Goal: Navigation & Orientation: Find specific page/section

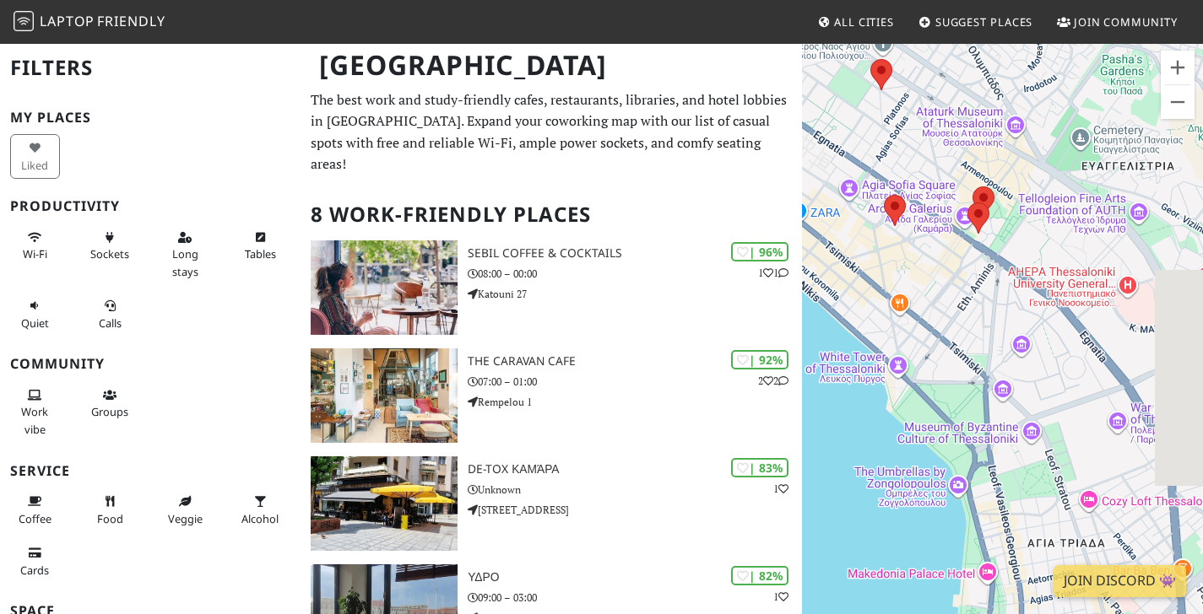
drag, startPoint x: 1067, startPoint y: 445, endPoint x: 879, endPoint y: 203, distance: 305.5
click at [880, 204] on div "To navigate, press the arrow keys." at bounding box center [1002, 349] width 401 height 614
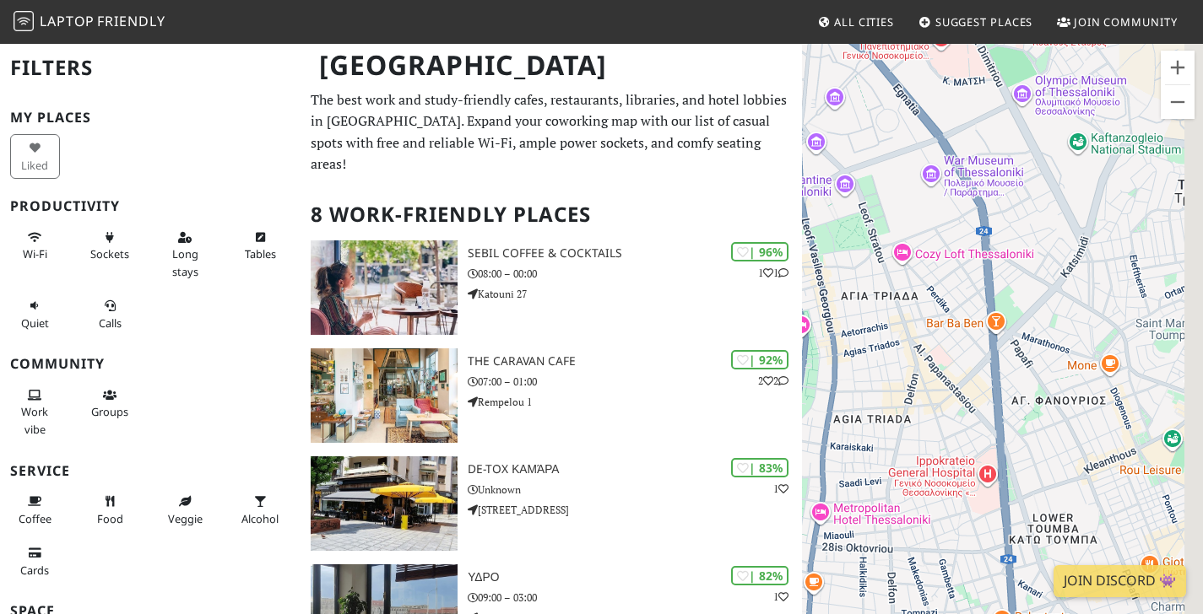
drag, startPoint x: 1003, startPoint y: 349, endPoint x: 905, endPoint y: 186, distance: 189.3
click at [905, 186] on div "To navigate, press the arrow keys." at bounding box center [1002, 349] width 401 height 614
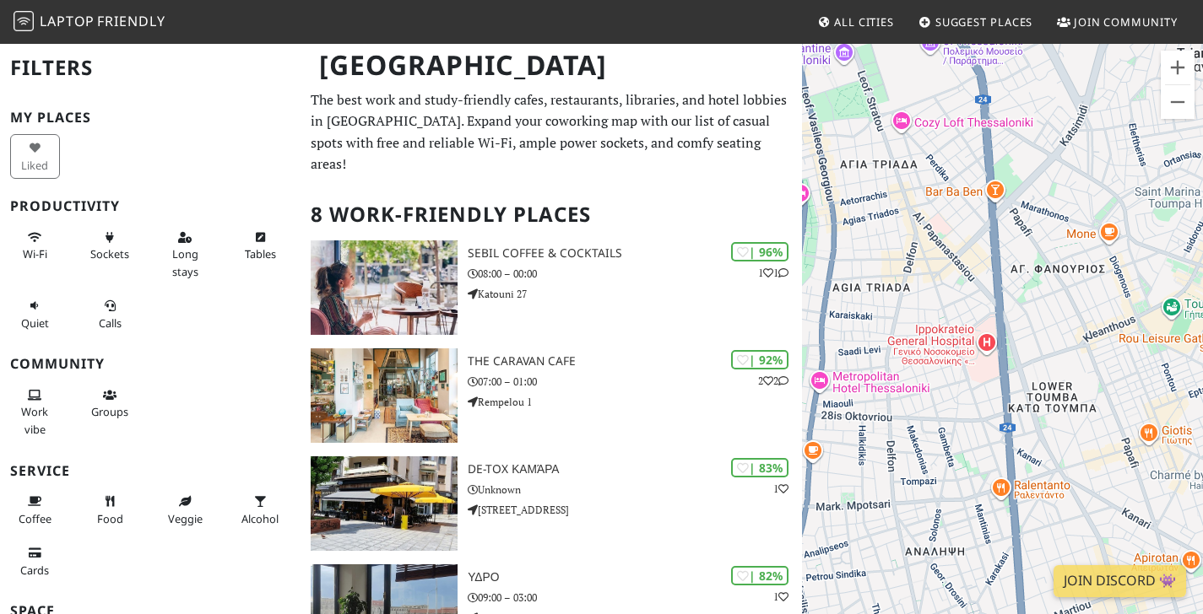
drag, startPoint x: 965, startPoint y: 382, endPoint x: 968, endPoint y: 248, distance: 134.2
click at [968, 248] on div "To navigate, press the arrow keys." at bounding box center [1002, 349] width 401 height 614
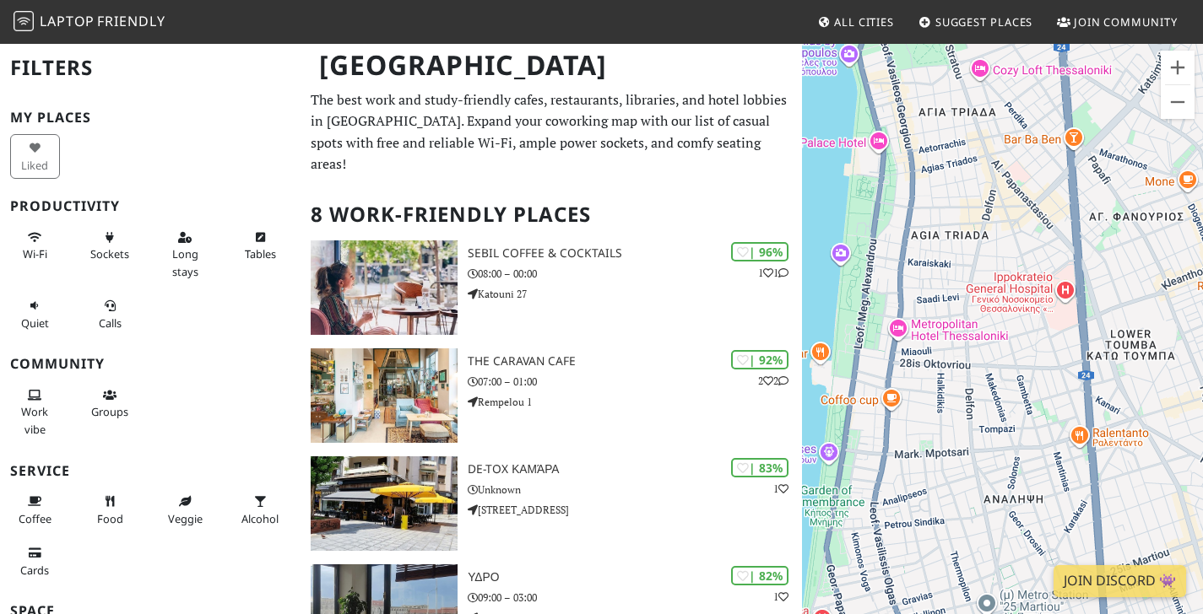
drag, startPoint x: 908, startPoint y: 315, endPoint x: 987, endPoint y: 264, distance: 94.1
click at [987, 264] on div "To navigate, press the arrow keys." at bounding box center [1002, 349] width 401 height 614
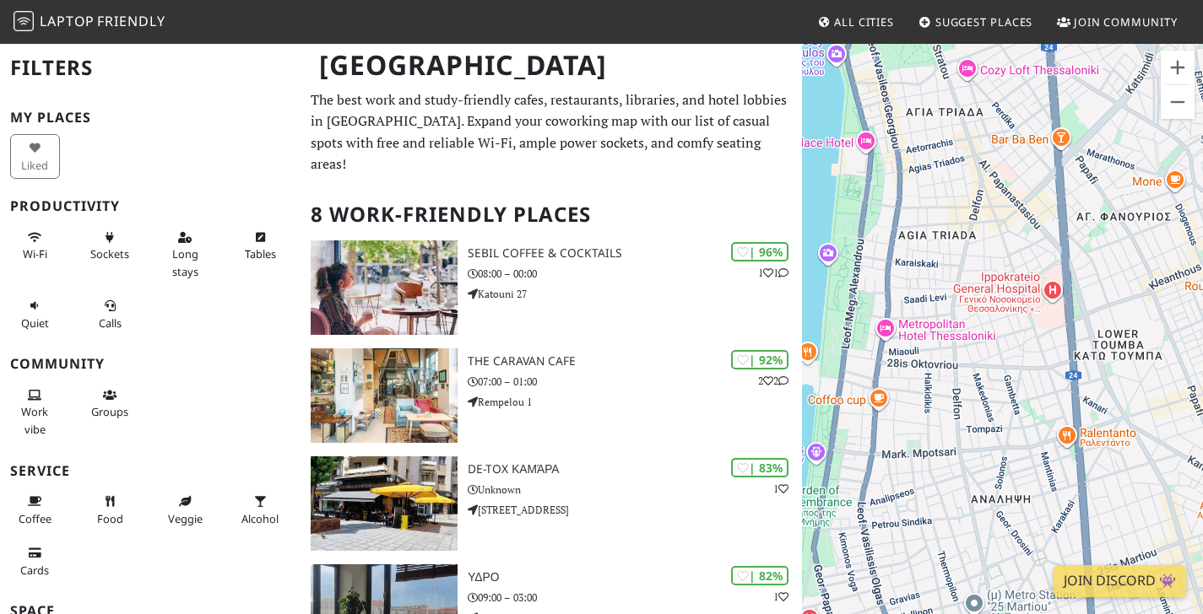
drag, startPoint x: 941, startPoint y: 324, endPoint x: 932, endPoint y: 320, distance: 10.2
click at [932, 320] on div "To navigate, press the arrow keys." at bounding box center [1002, 349] width 401 height 614
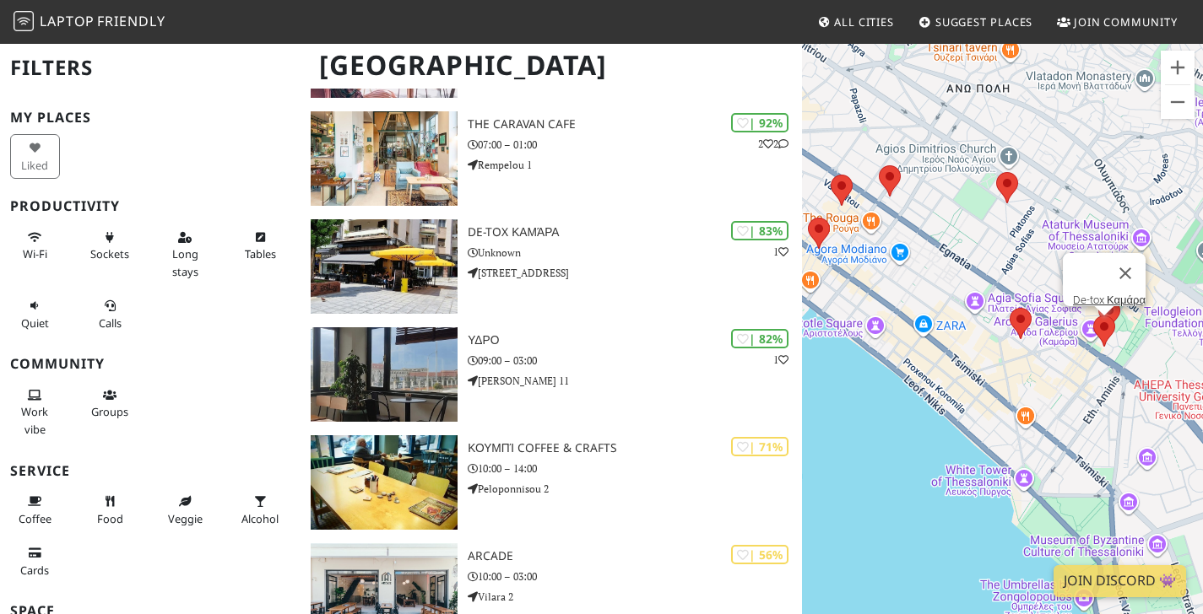
scroll to position [239, 0]
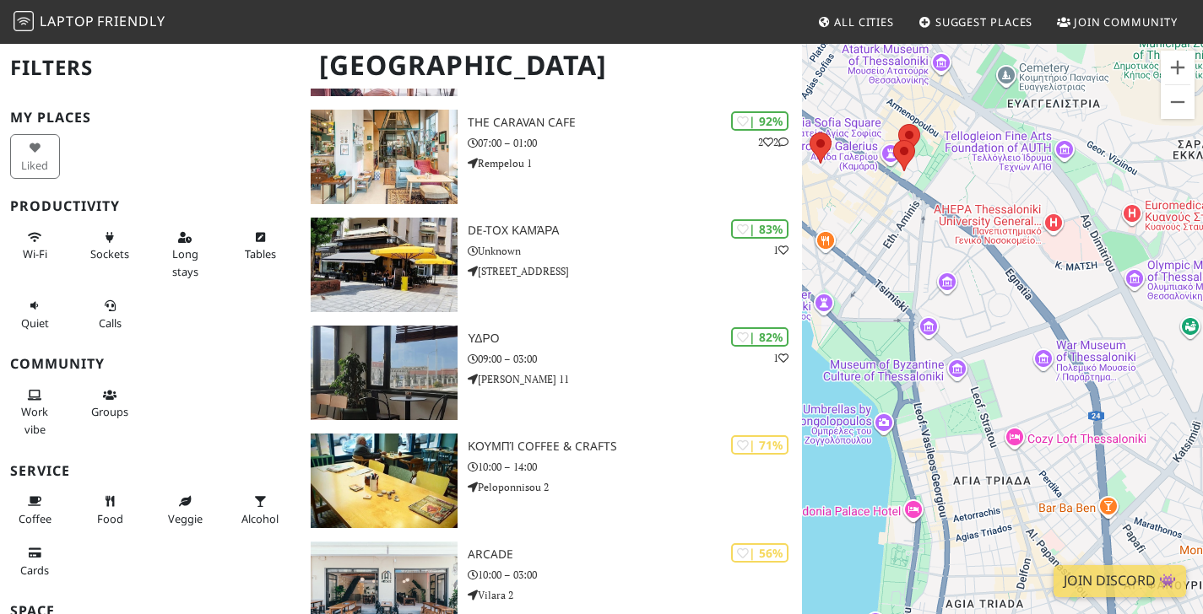
drag, startPoint x: 1079, startPoint y: 392, endPoint x: 821, endPoint y: 142, distance: 359.9
click at [824, 147] on div "To navigate, press the arrow keys." at bounding box center [1002, 349] width 401 height 614
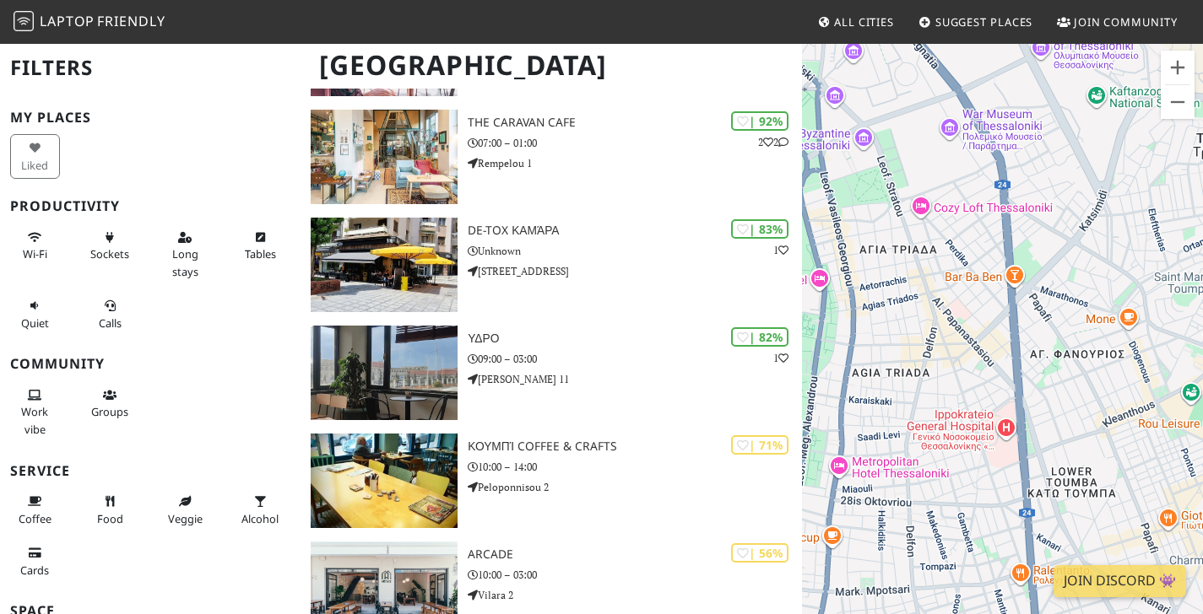
drag, startPoint x: 938, startPoint y: 348, endPoint x: 920, endPoint y: 200, distance: 148.8
click at [920, 200] on div "To navigate, press the arrow keys." at bounding box center [1002, 349] width 401 height 614
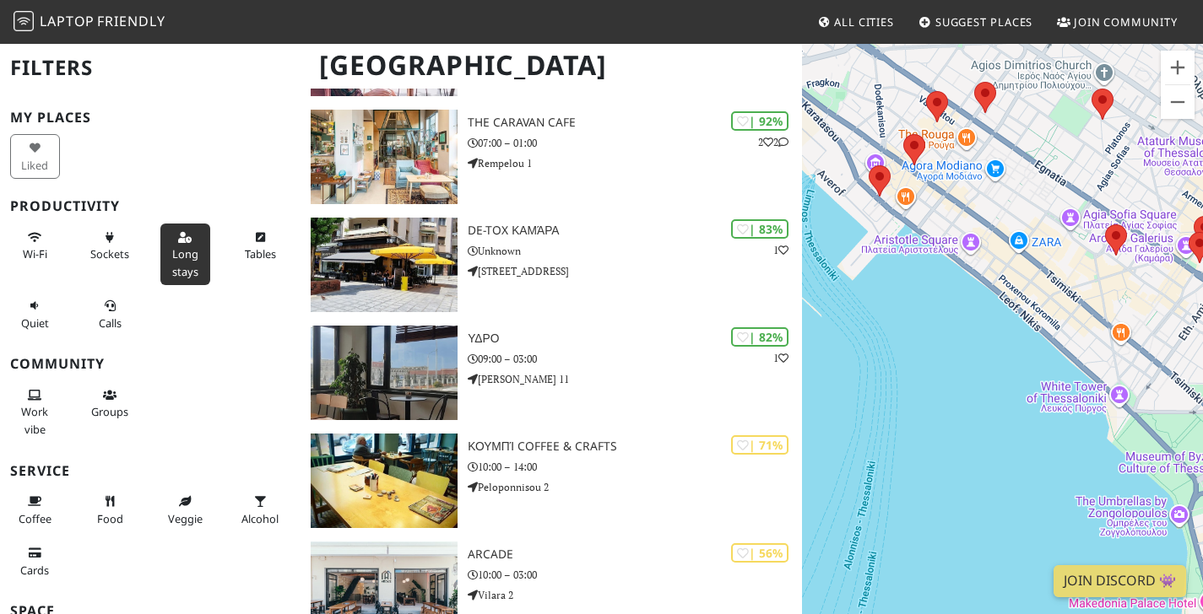
click at [192, 251] on button "Long stays" at bounding box center [185, 255] width 50 height 62
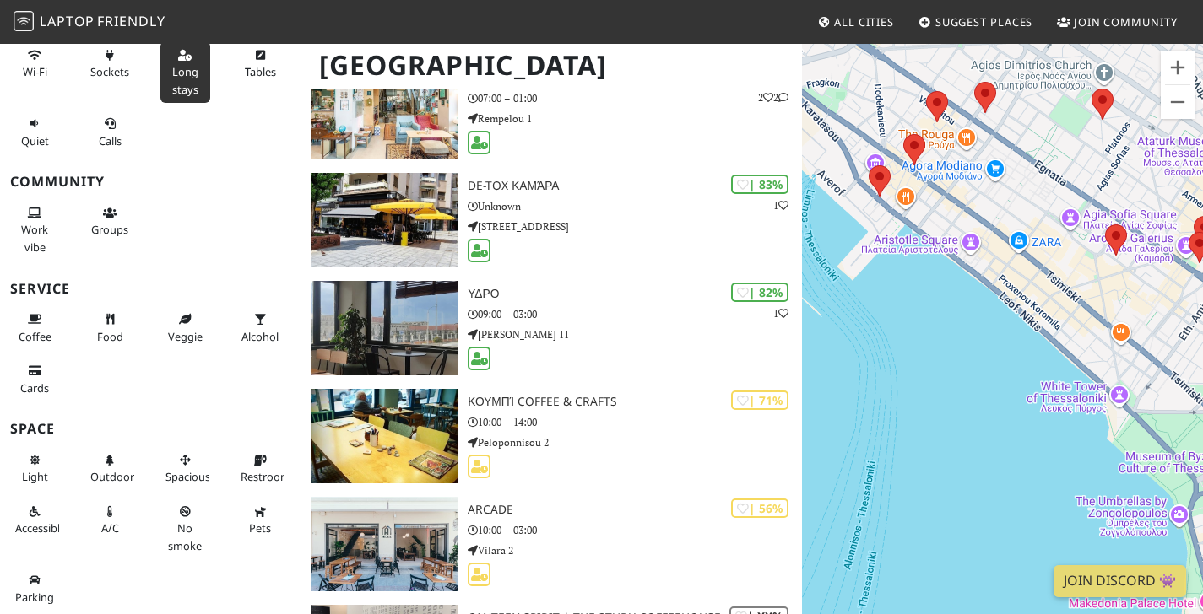
scroll to position [316, 0]
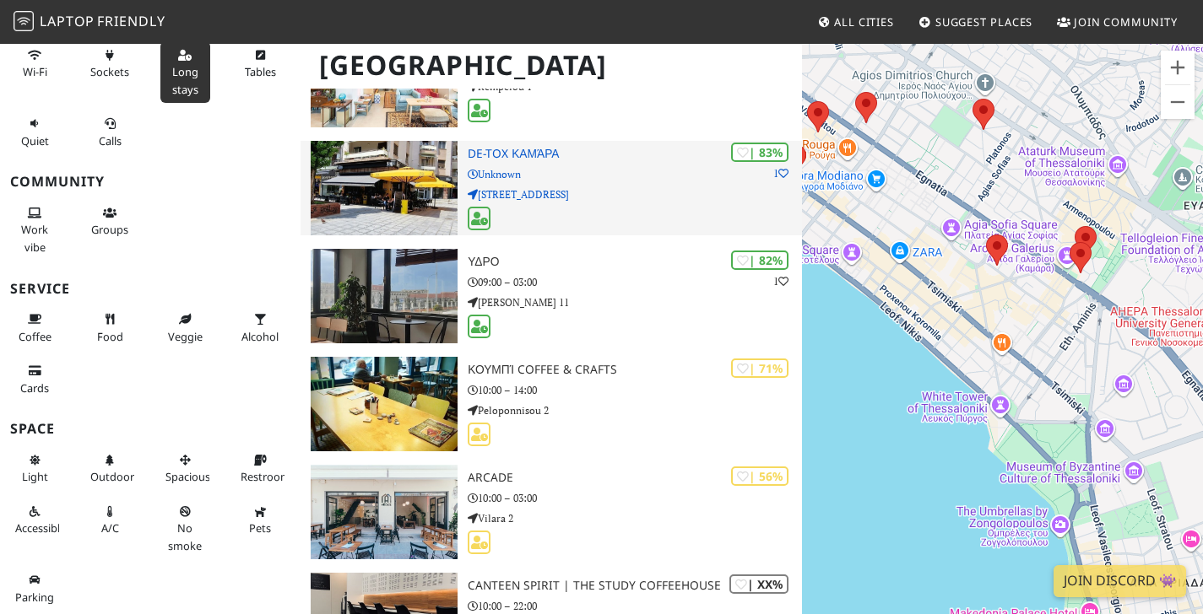
drag, startPoint x: 971, startPoint y: 354, endPoint x: 768, endPoint y: 209, distance: 249.4
click at [770, 212] on div "[GEOGRAPHIC_DATA] Filters (1) My Places Liked Productivity Wi-Fi Sockets Long s…" at bounding box center [601, 312] width 1203 height 1170
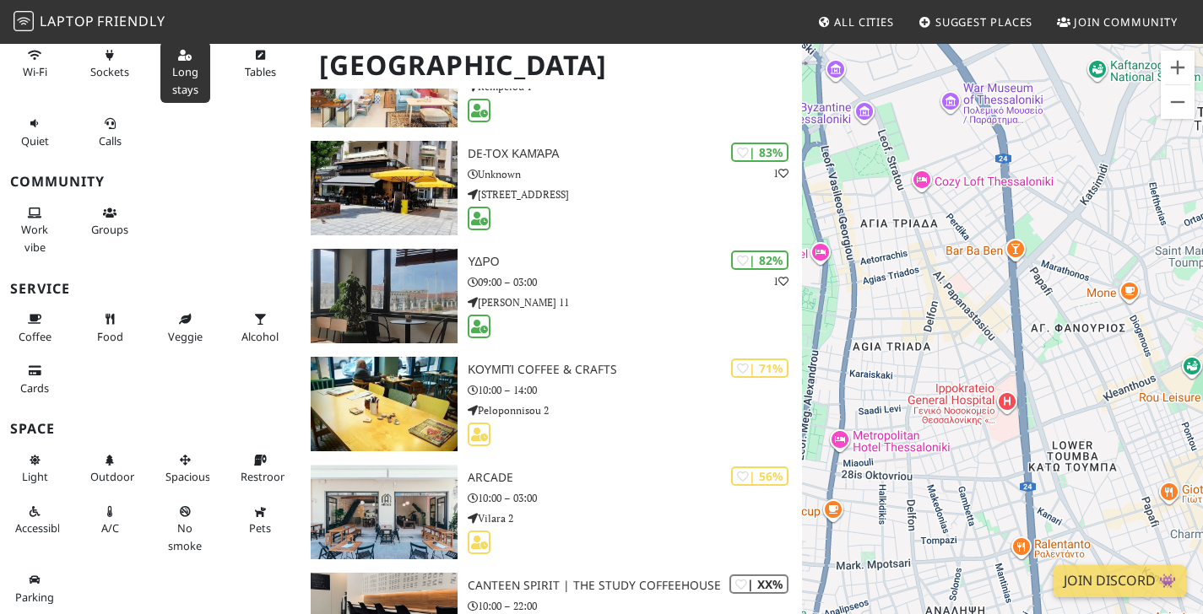
drag, startPoint x: 980, startPoint y: 365, endPoint x: 929, endPoint y: 204, distance: 168.9
click at [929, 204] on div "To navigate, press the arrow keys." at bounding box center [1002, 349] width 401 height 614
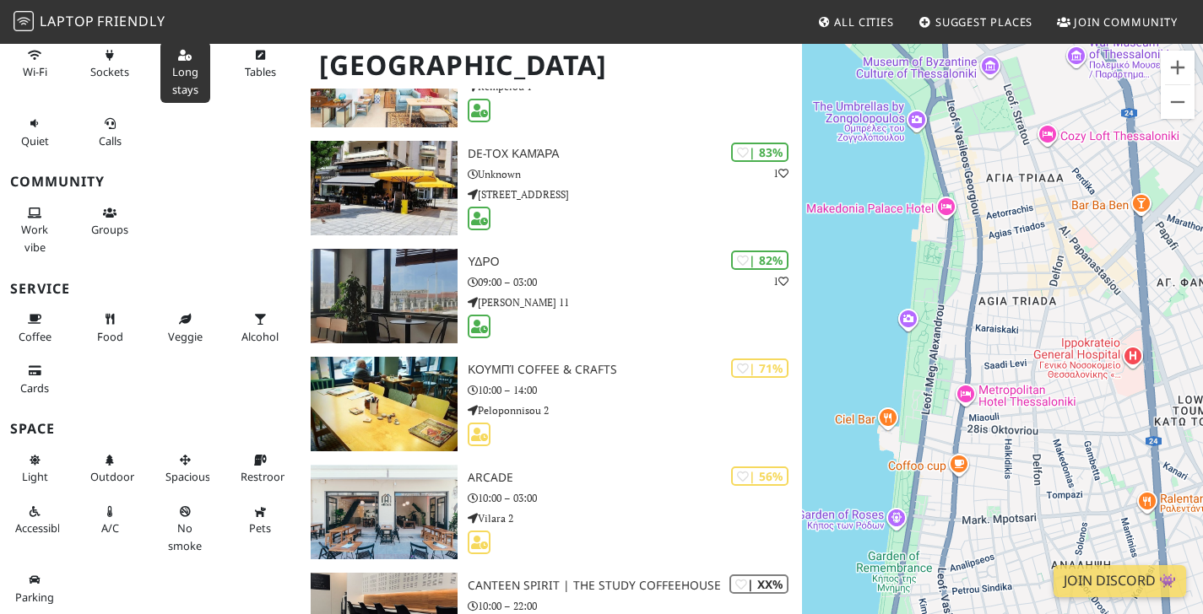
drag, startPoint x: 920, startPoint y: 370, endPoint x: 1046, endPoint y: 340, distance: 129.2
click at [1046, 340] on div "To navigate, press the arrow keys." at bounding box center [1002, 349] width 401 height 614
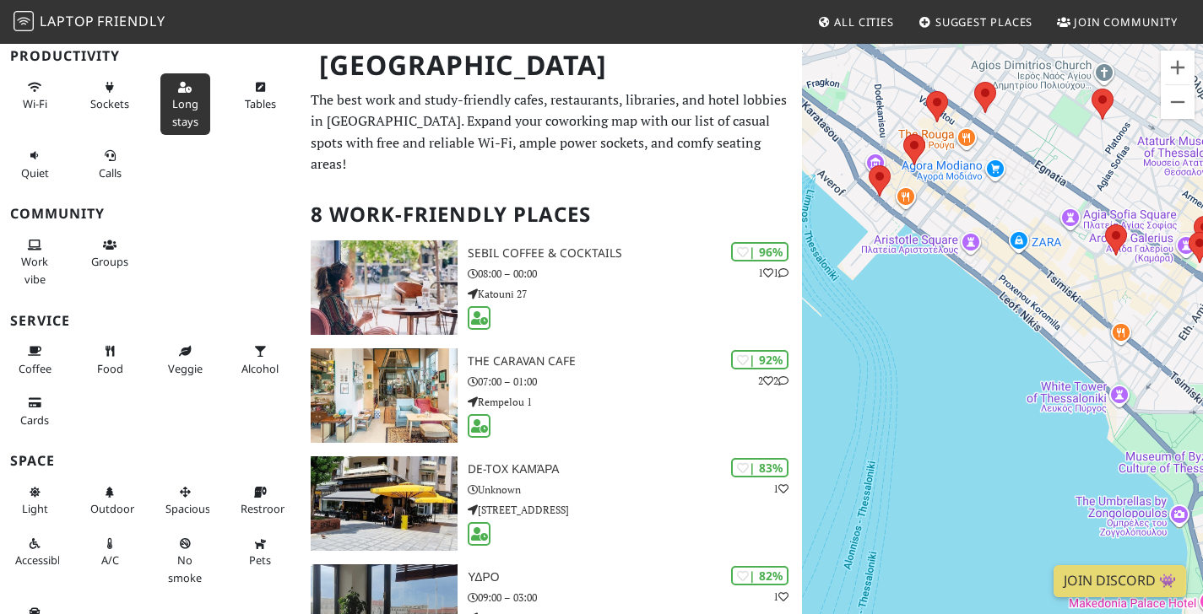
scroll to position [58, 0]
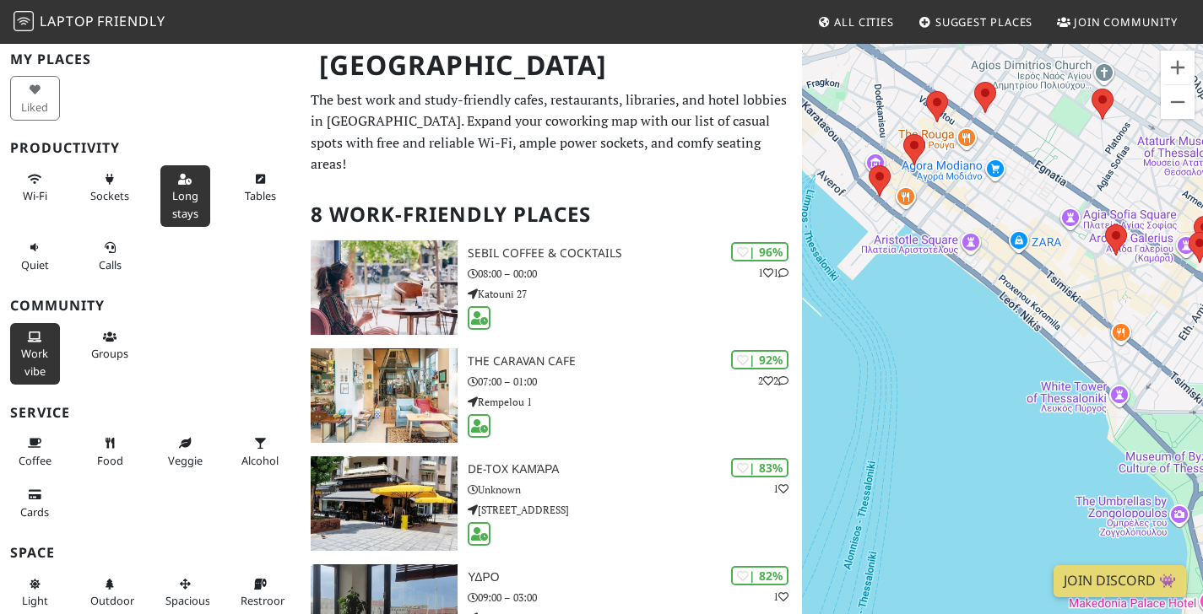
click at [35, 343] on button "Work vibe" at bounding box center [35, 354] width 50 height 62
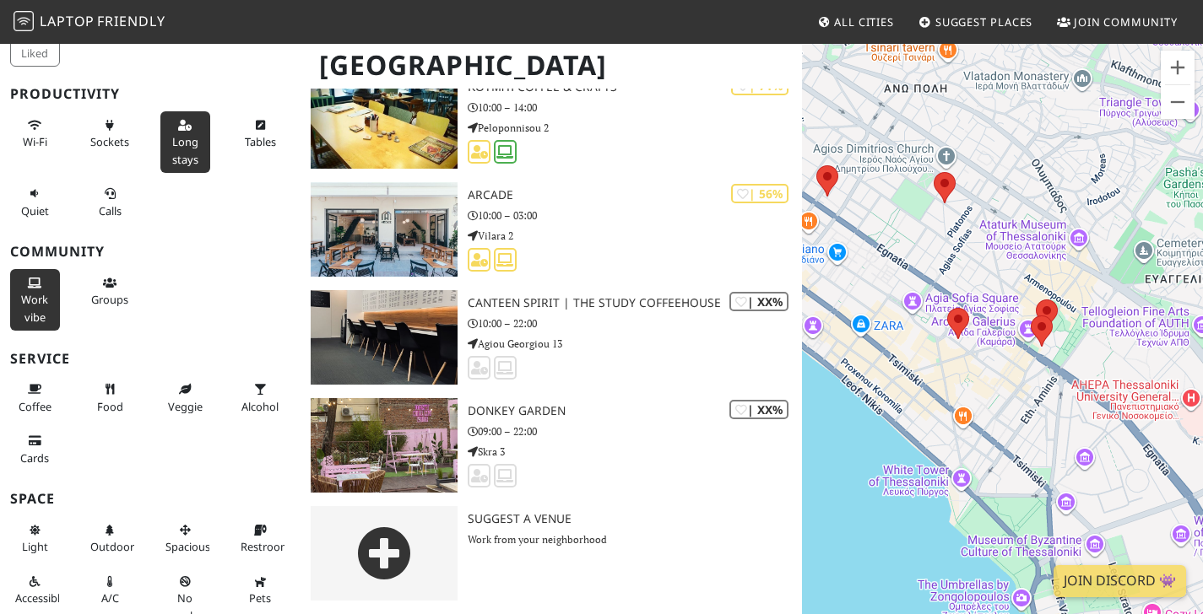
scroll to position [182, 0]
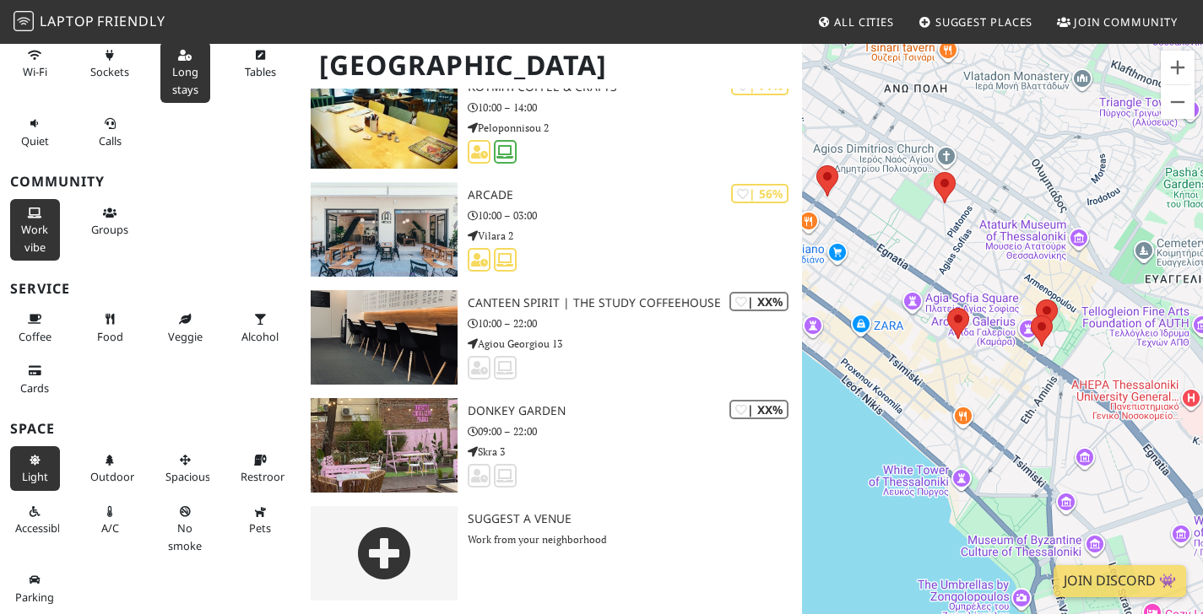
click at [51, 483] on button "Light" at bounding box center [35, 468] width 50 height 45
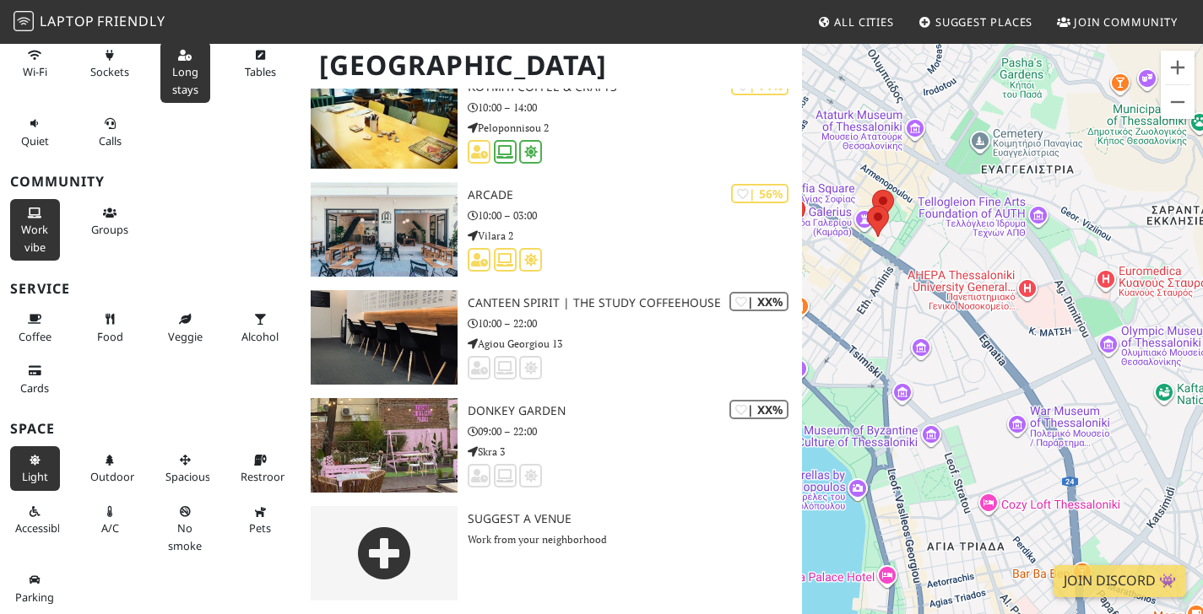
drag, startPoint x: 1024, startPoint y: 422, endPoint x: 890, endPoint y: 341, distance: 156.0
click at [890, 341] on div "To navigate, press the arrow keys." at bounding box center [1002, 349] width 401 height 614
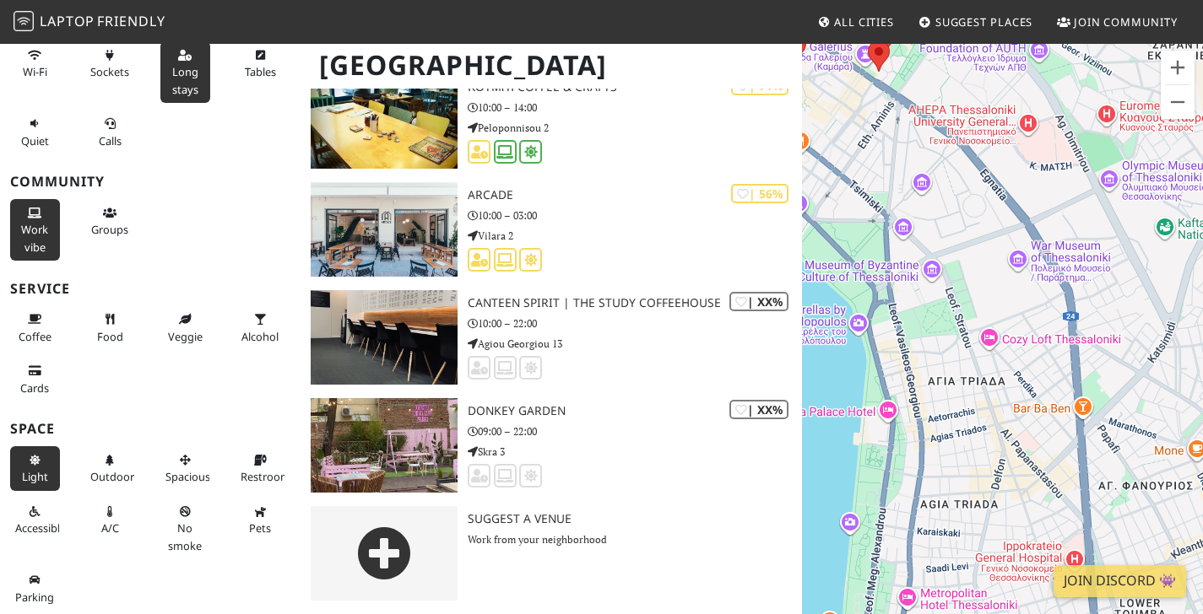
drag, startPoint x: 1026, startPoint y: 395, endPoint x: 1024, endPoint y: 284, distance: 110.6
click at [1024, 284] on div "To navigate, press the arrow keys." at bounding box center [1002, 349] width 401 height 614
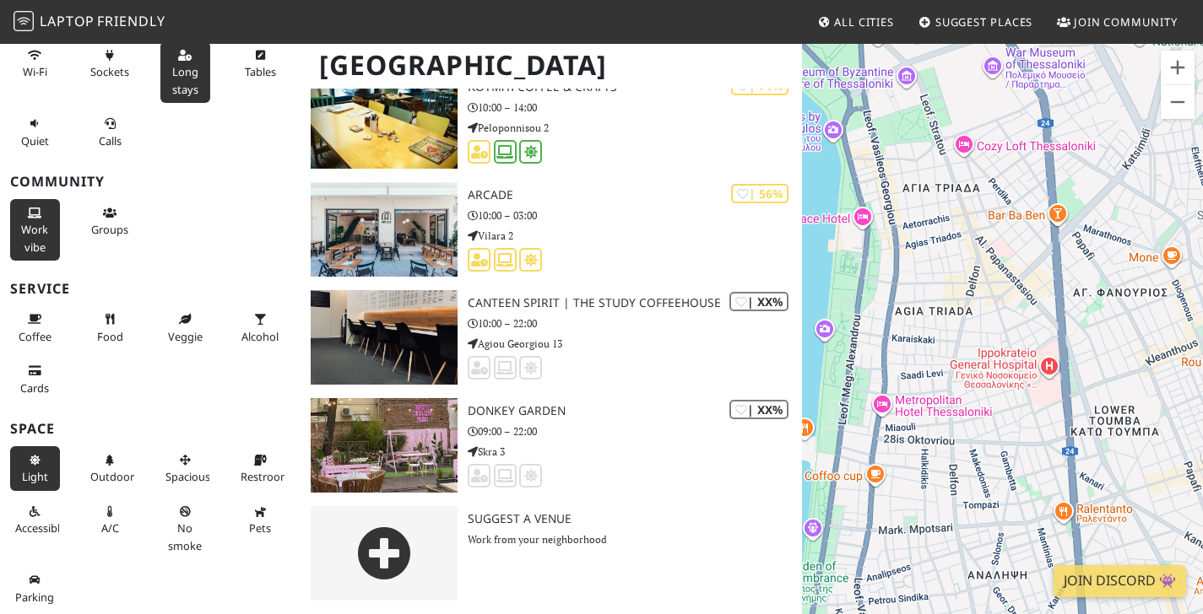
drag, startPoint x: 1046, startPoint y: 436, endPoint x: 1030, endPoint y: 253, distance: 183.8
click at [1030, 253] on div "To navigate, press the arrow keys." at bounding box center [1002, 349] width 401 height 614
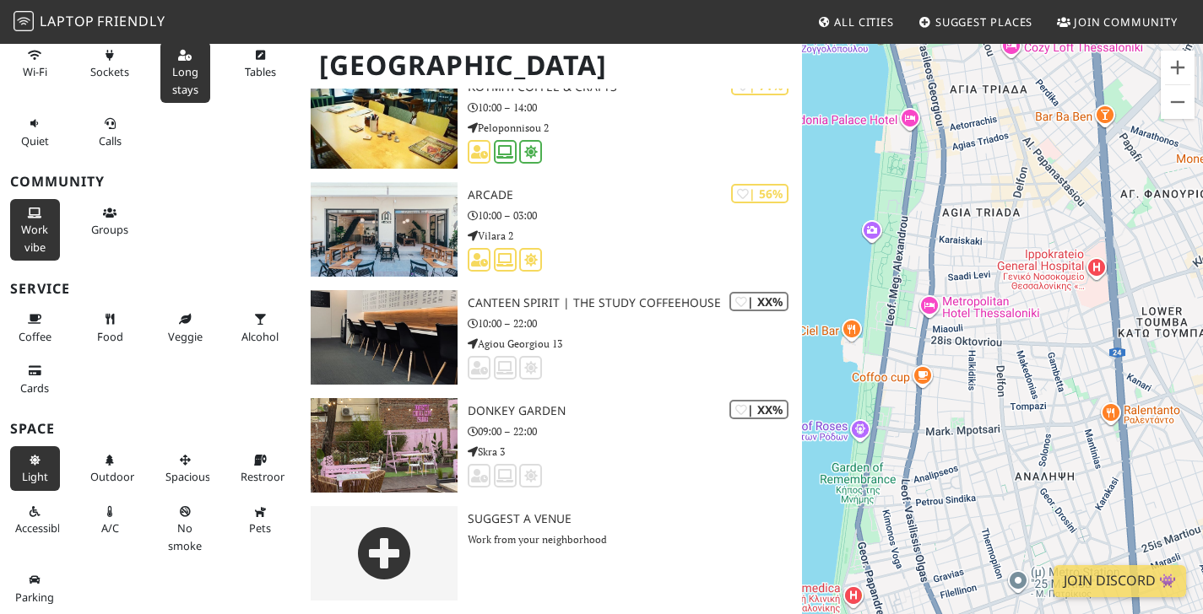
drag, startPoint x: 999, startPoint y: 371, endPoint x: 1045, endPoint y: 294, distance: 90.0
click at [1045, 294] on div "To navigate, press the arrow keys." at bounding box center [1002, 349] width 401 height 614
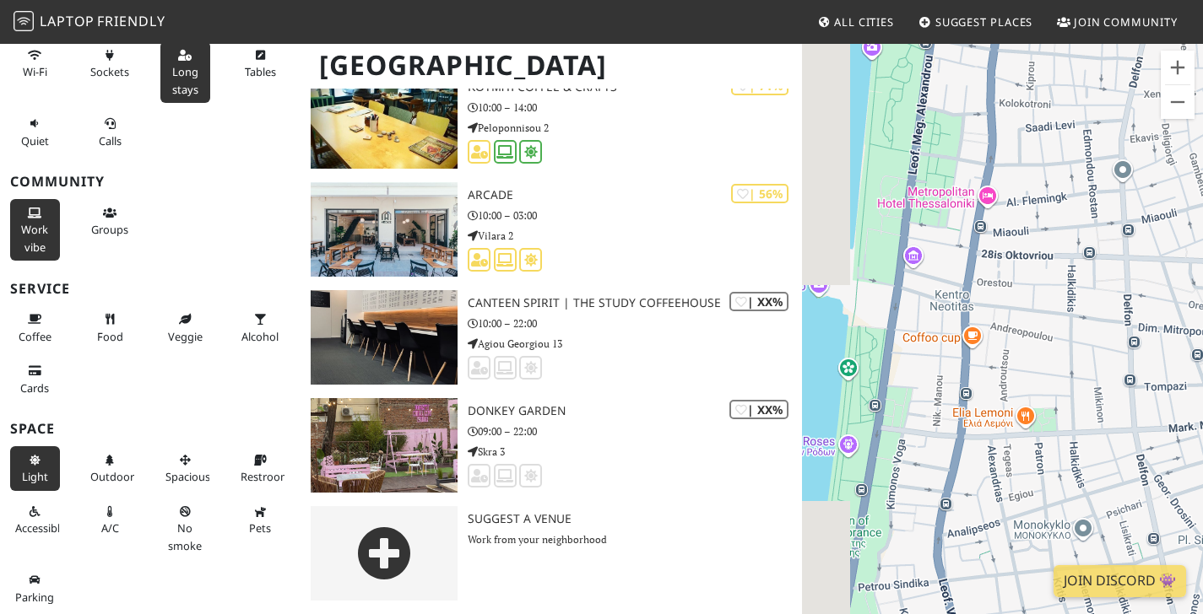
drag, startPoint x: 900, startPoint y: 413, endPoint x: 970, endPoint y: 274, distance: 155.5
click at [970, 274] on div "To navigate, press the arrow keys." at bounding box center [1002, 349] width 401 height 614
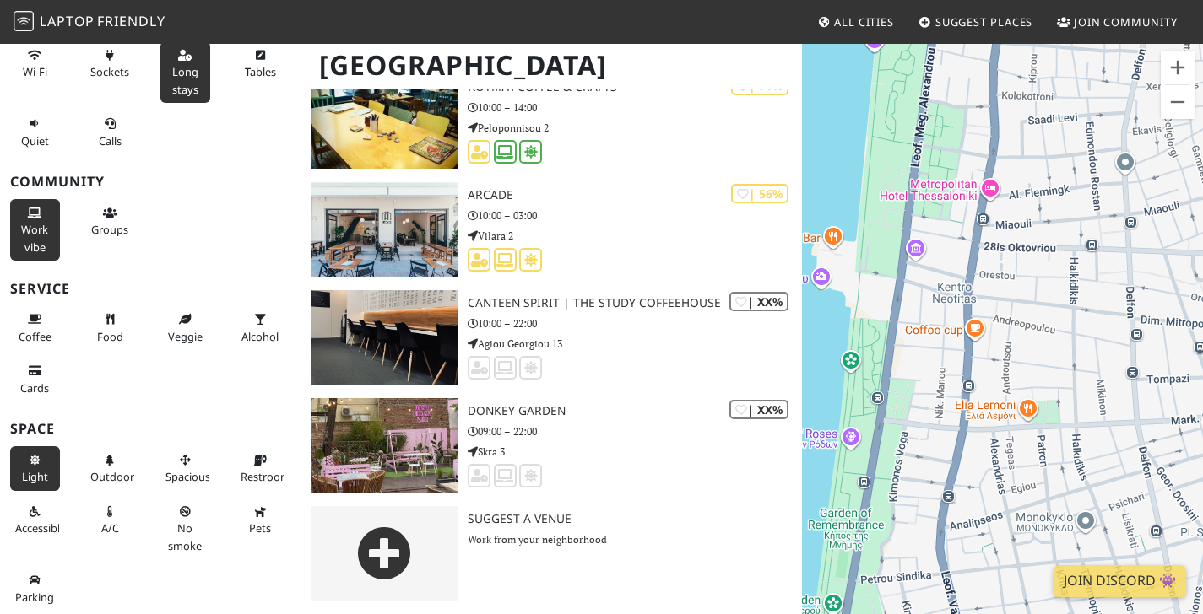
click at [975, 329] on div "To navigate, press the arrow keys." at bounding box center [1002, 349] width 401 height 614
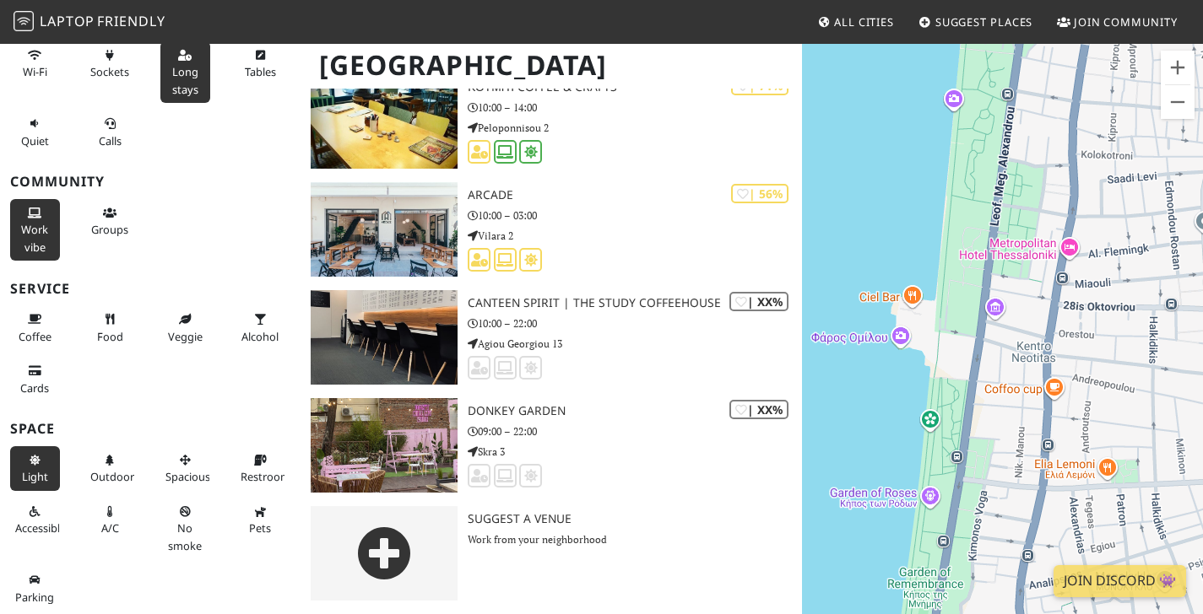
drag, startPoint x: 895, startPoint y: 294, endPoint x: 977, endPoint y: 360, distance: 105.6
click at [977, 360] on div "To navigate, press the arrow keys." at bounding box center [1002, 349] width 401 height 614
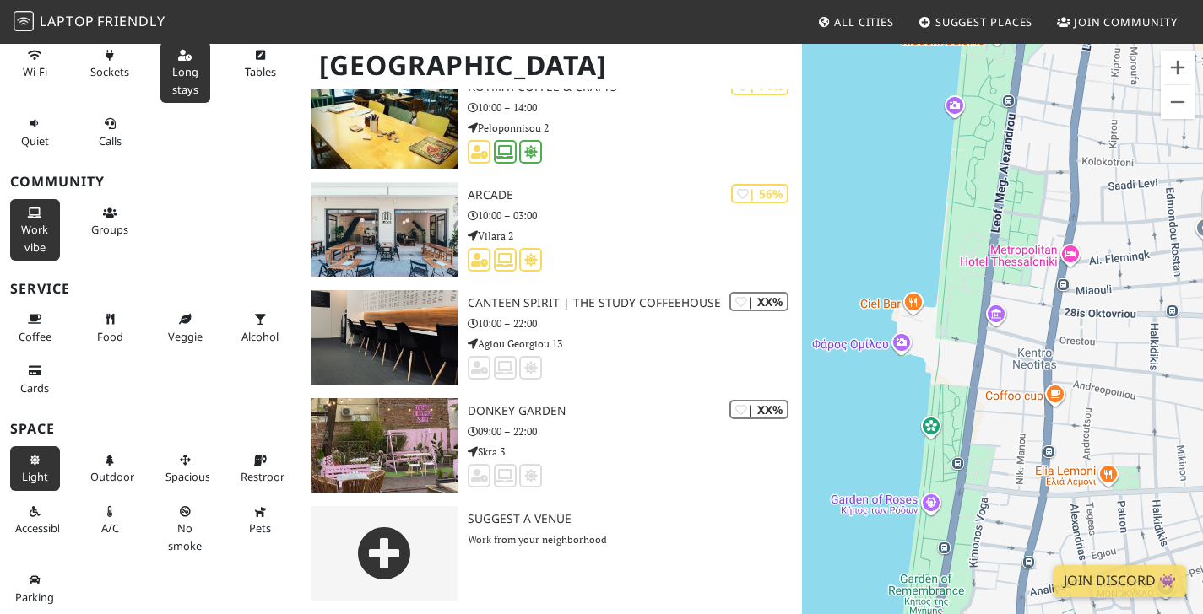
click at [903, 306] on div "To navigate, press the arrow keys." at bounding box center [1002, 349] width 401 height 614
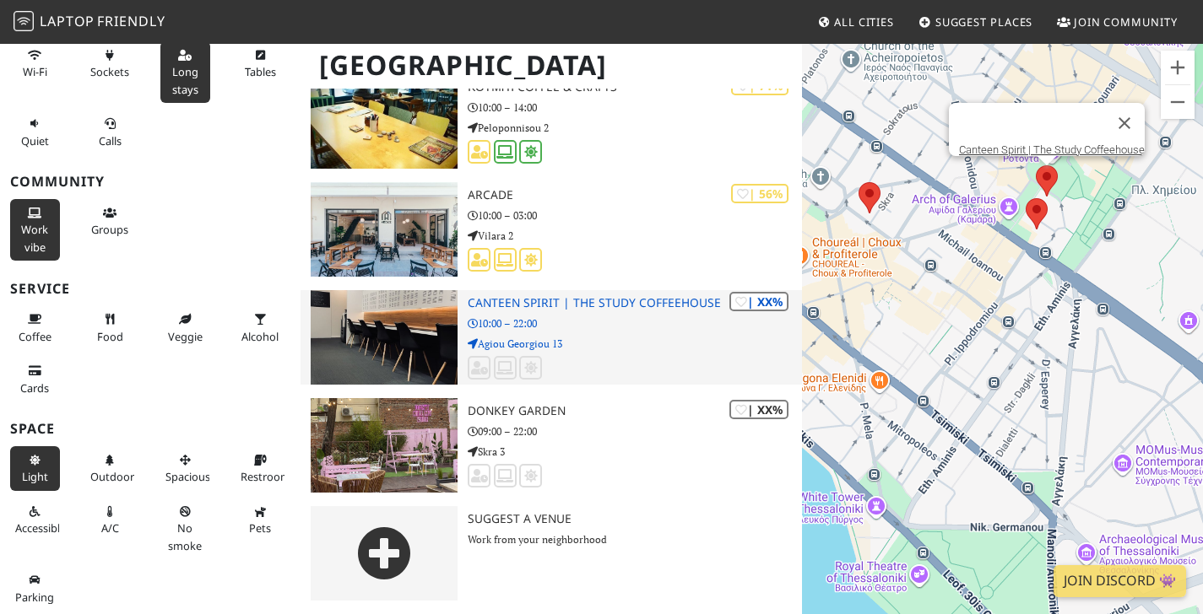
click at [619, 332] on div "| XX% Canteen Spirit | The Study Coffeehouse 10:00 – 22:00 Agiou Georgiou 13" at bounding box center [635, 337] width 334 height 95
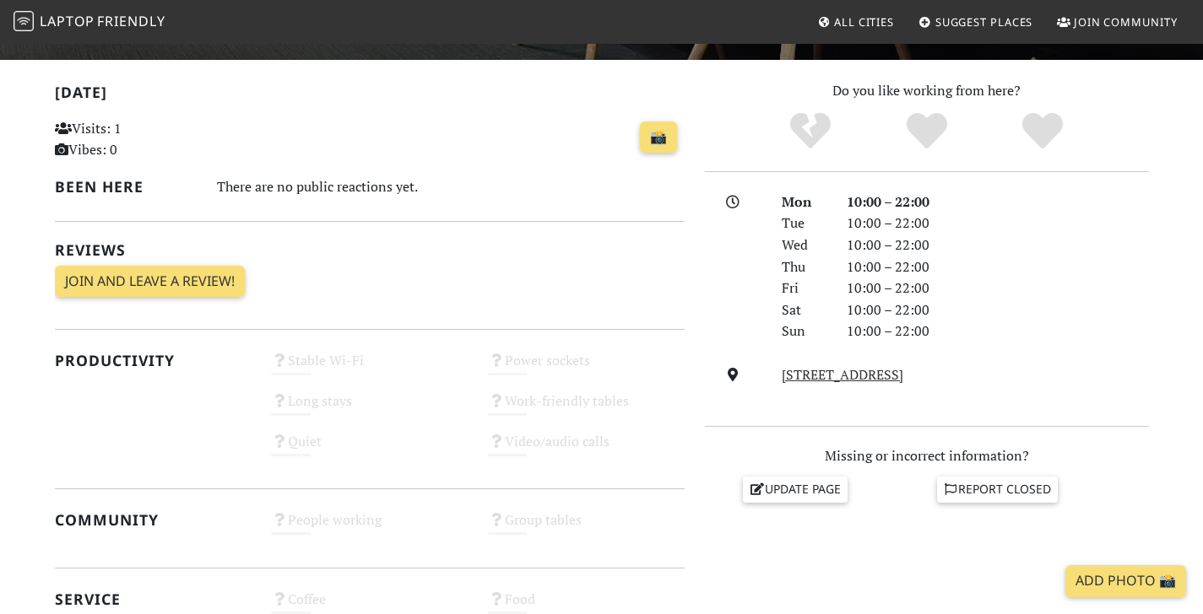
scroll to position [670, 0]
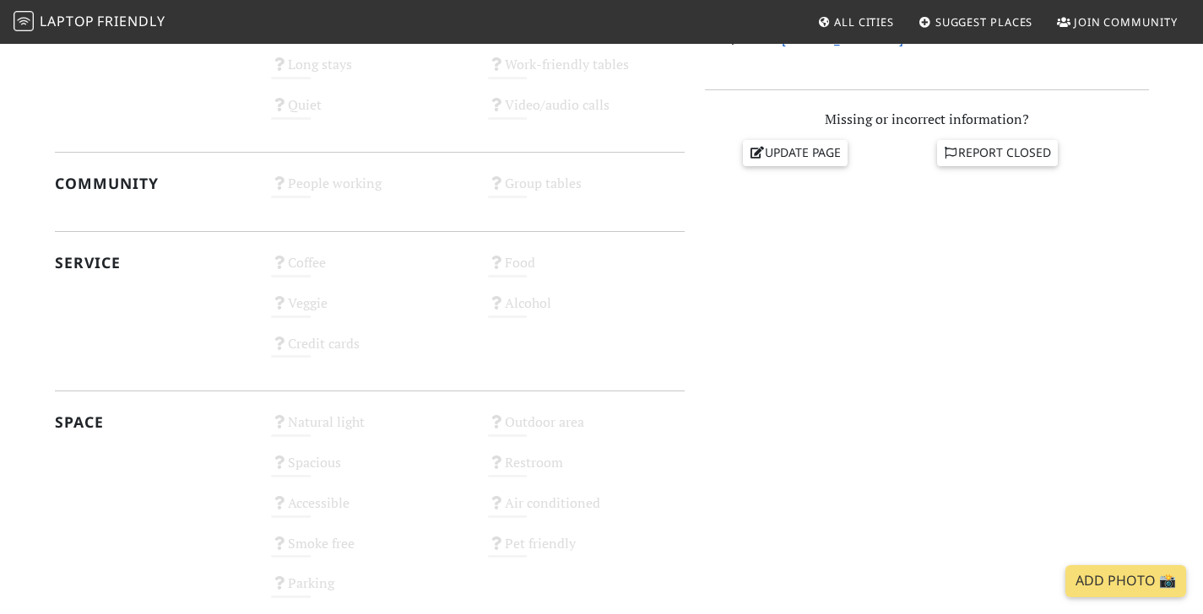
click at [903, 47] on link "Agiou Georgiou 13, 546 35, Thessaloniki" at bounding box center [842, 38] width 122 height 19
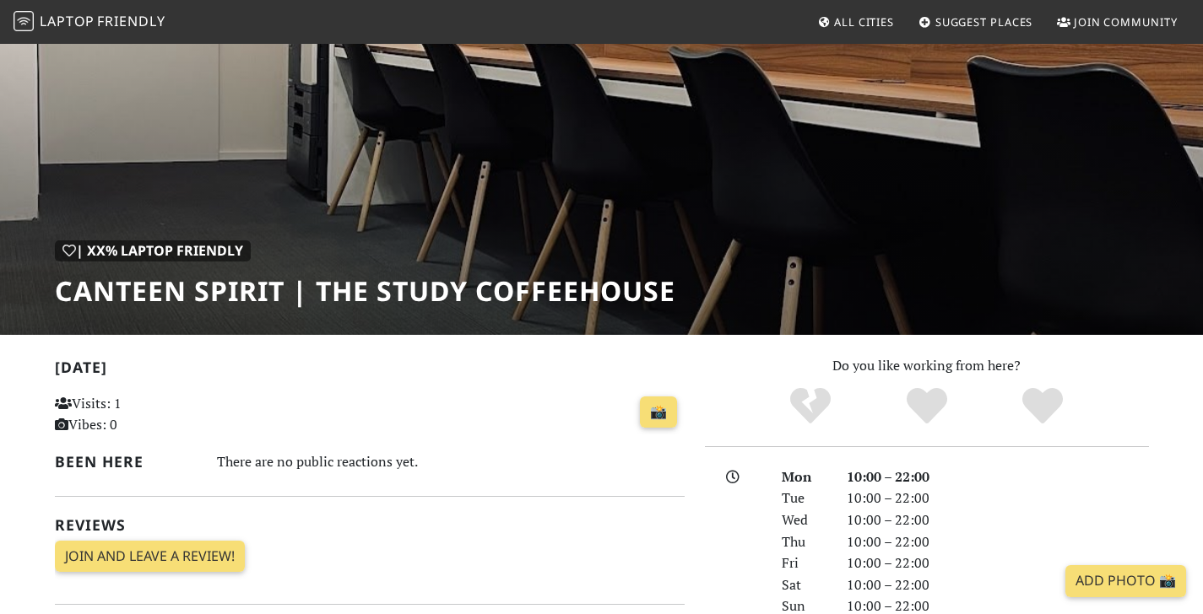
scroll to position [0, 0]
